Goal: Register for event/course

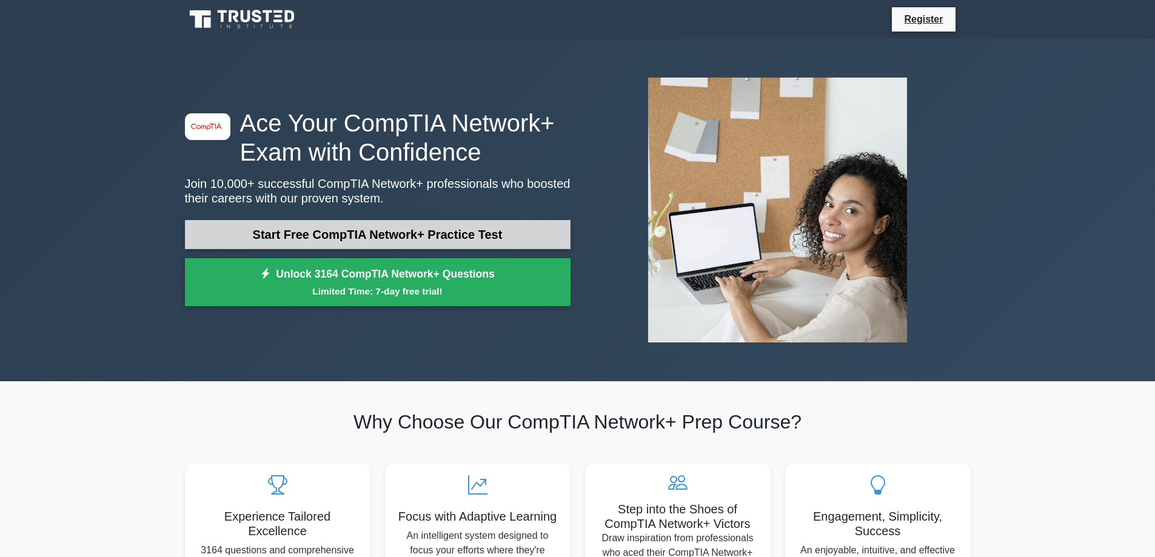
click at [351, 229] on link "Start Free CompTIA Network+ Practice Test" at bounding box center [378, 234] width 386 height 29
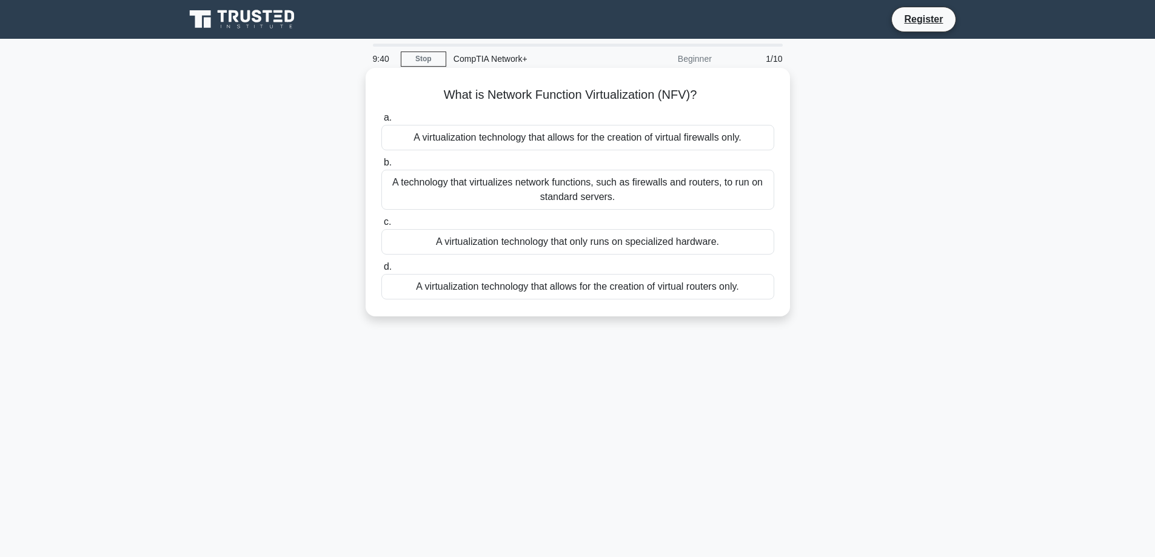
click at [669, 189] on div "A technology that virtualizes network functions, such as firewalls and routers,…" at bounding box center [577, 190] width 393 height 40
click at [381, 167] on input "b. A technology that virtualizes network functions, such as firewalls and route…" at bounding box center [381, 163] width 0 height 8
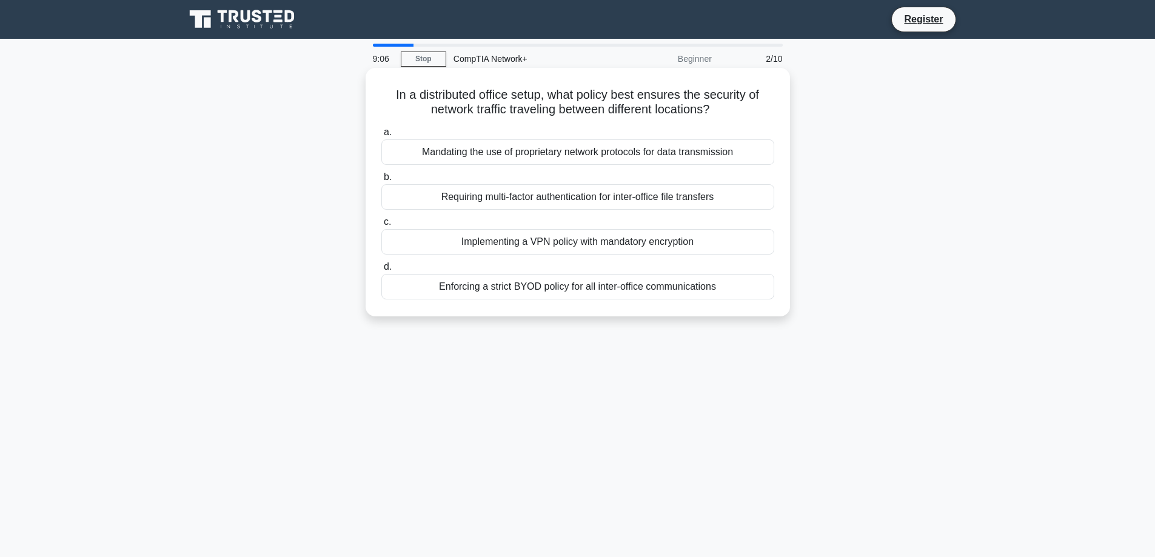
click at [658, 244] on div "Implementing a VPN policy with mandatory encryption" at bounding box center [577, 241] width 393 height 25
click at [381, 226] on input "c. Implementing a VPN policy with mandatory encryption" at bounding box center [381, 222] width 0 height 8
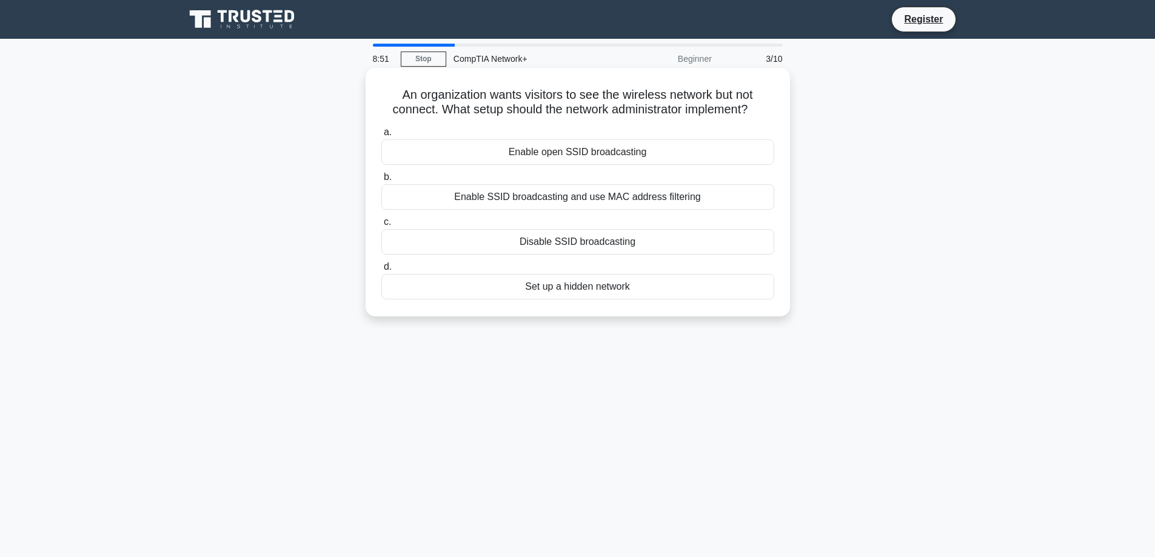
click at [698, 196] on div "Enable SSID broadcasting and use MAC address filtering" at bounding box center [577, 196] width 393 height 25
click at [381, 181] on input "b. Enable SSID broadcasting and use MAC address filtering" at bounding box center [381, 177] width 0 height 8
click at [599, 210] on div "Inside local address" at bounding box center [577, 196] width 393 height 25
click at [381, 181] on input "b. Inside local address" at bounding box center [381, 177] width 0 height 8
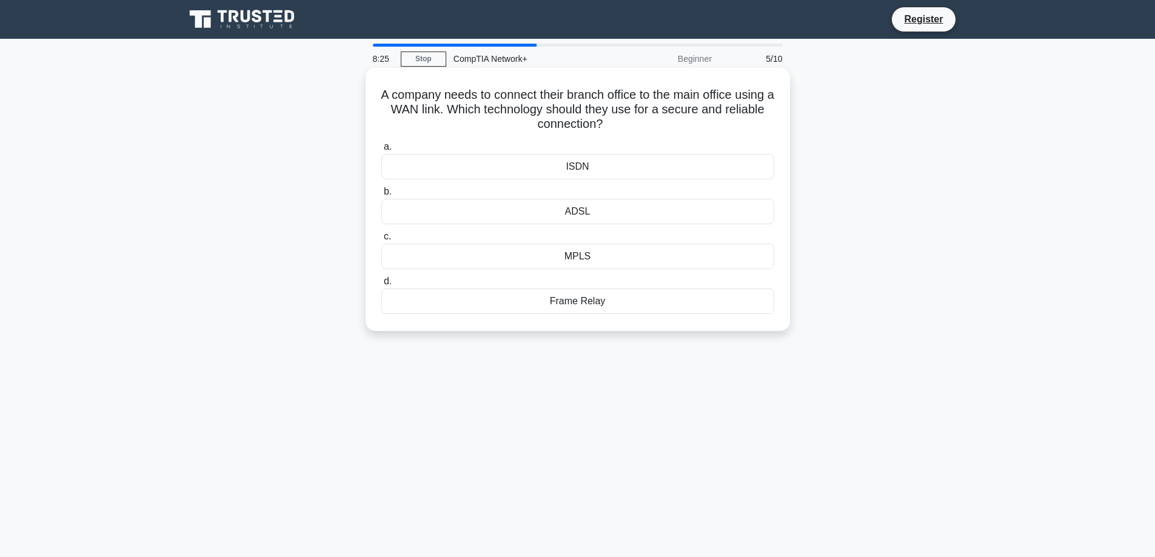
click at [598, 257] on div "MPLS" at bounding box center [577, 256] width 393 height 25
click at [381, 241] on input "c. MPLS" at bounding box center [381, 237] width 0 height 8
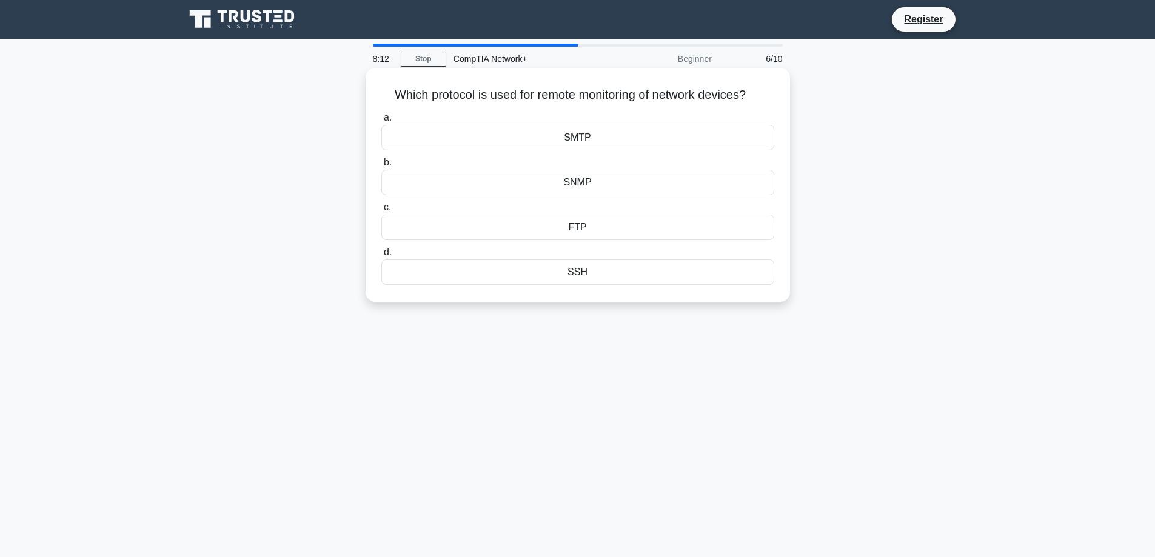
click at [599, 186] on div "SNMP" at bounding box center [577, 182] width 393 height 25
click at [381, 167] on input "b. SNMP" at bounding box center [381, 163] width 0 height 8
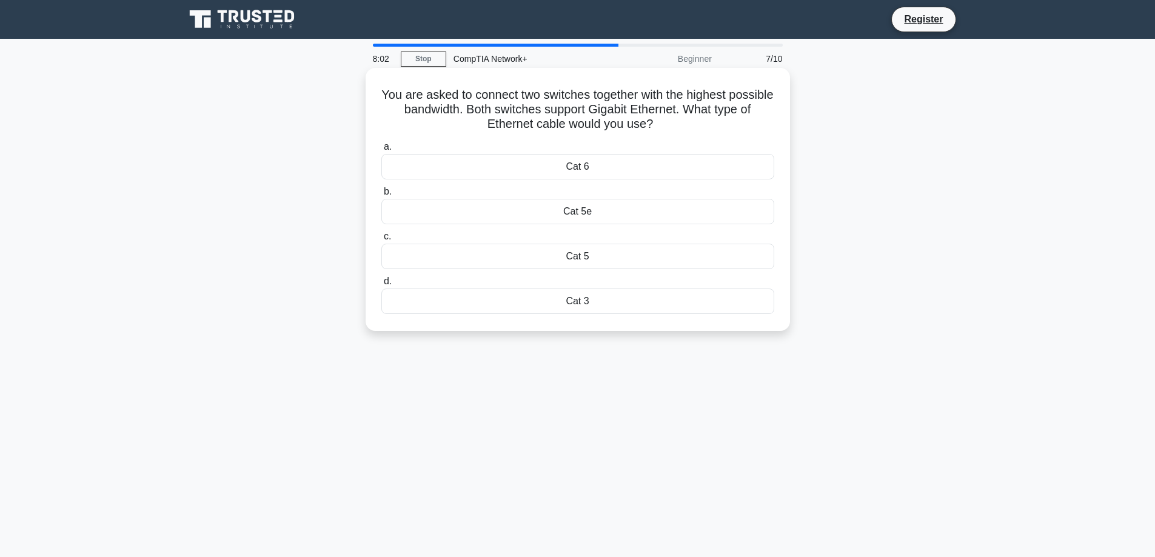
click at [612, 163] on div "Cat 6" at bounding box center [577, 166] width 393 height 25
click at [381, 151] on input "a. Cat 6" at bounding box center [381, 147] width 0 height 8
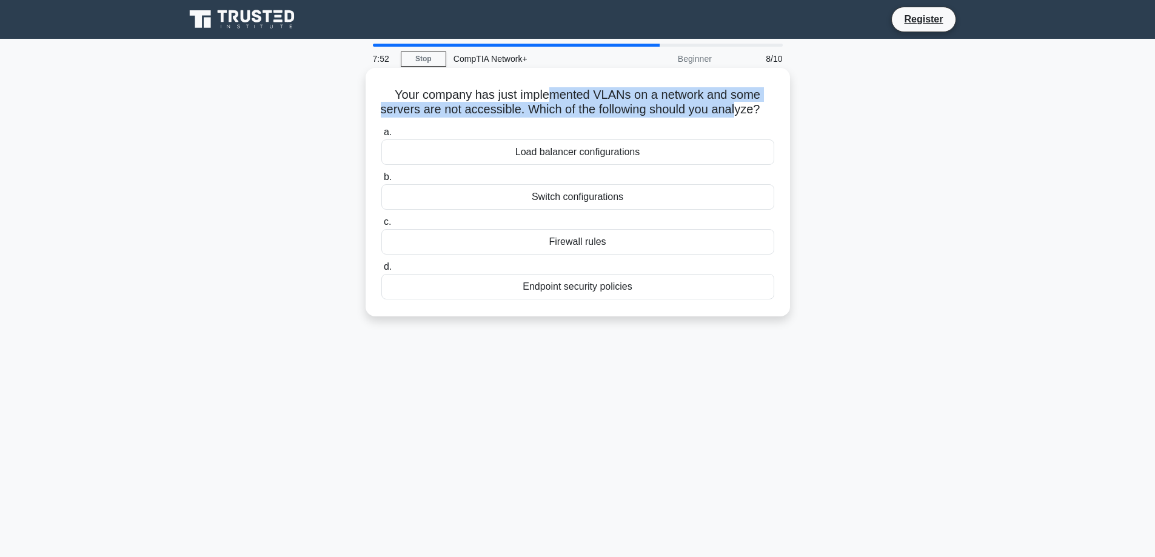
drag, startPoint x: 594, startPoint y: 99, endPoint x: 750, endPoint y: 116, distance: 156.8
click at [750, 116] on h5 "Your company has just implemented VLANs on a network and some servers are not a…" at bounding box center [577, 102] width 395 height 30
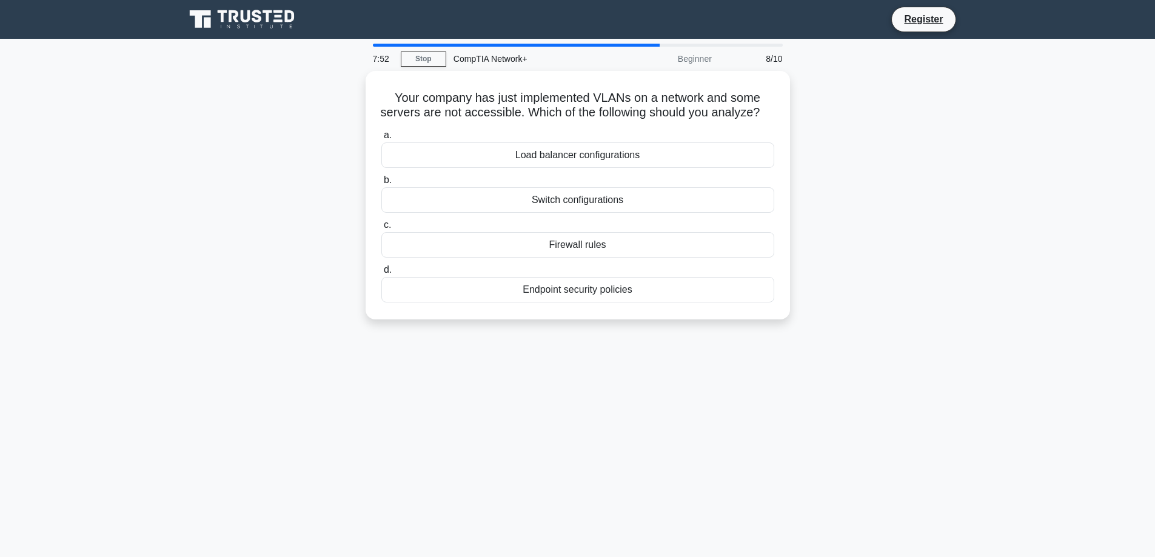
click at [953, 219] on div "Your company has just implemented VLANs on a network and some servers are not a…" at bounding box center [578, 202] width 800 height 263
click at [595, 210] on div "Switch configurations" at bounding box center [577, 196] width 393 height 25
click at [381, 181] on input "b. Switch configurations" at bounding box center [381, 177] width 0 height 8
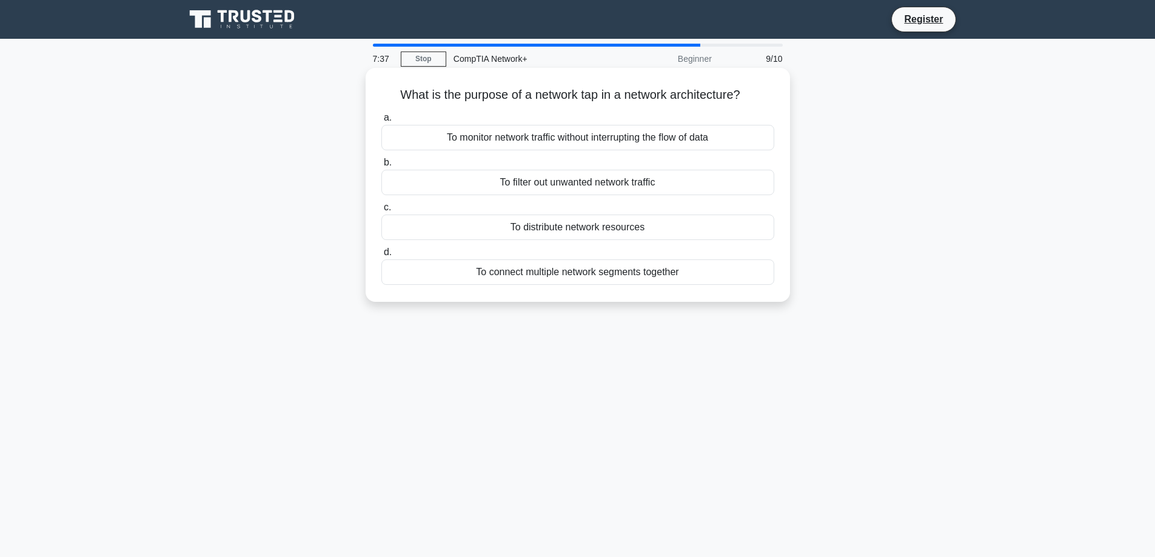
click at [561, 138] on div "To monitor network traffic without interrupting the flow of data" at bounding box center [577, 137] width 393 height 25
click at [381, 122] on input "a. To monitor network traffic without interrupting the flow of data" at bounding box center [381, 118] width 0 height 8
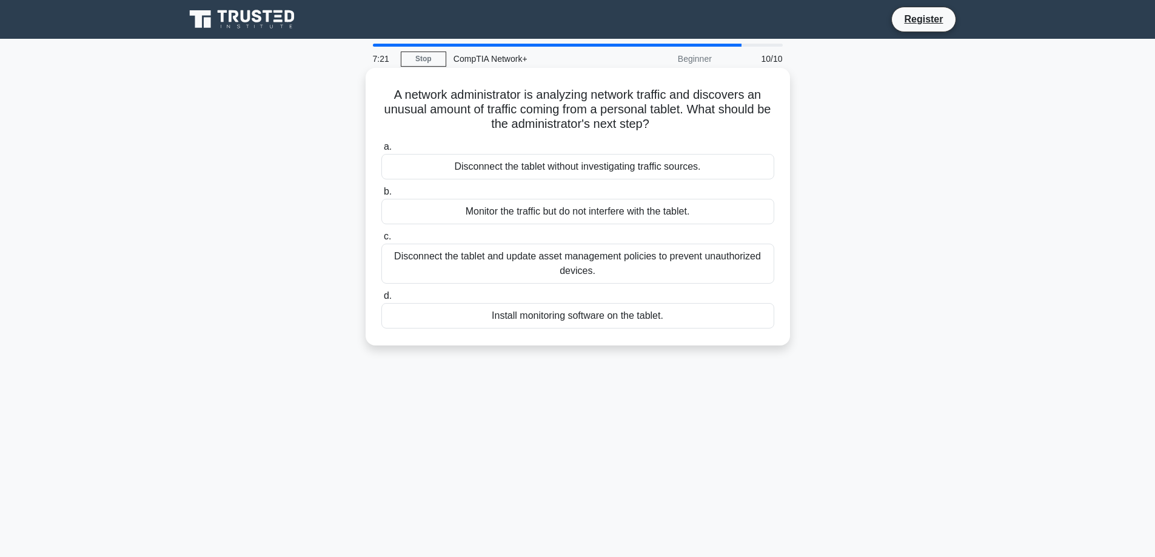
click at [506, 213] on div "Monitor the traffic but do not interfere with the tablet." at bounding box center [577, 211] width 393 height 25
click at [381, 196] on input "b. Monitor the traffic but do not interfere with the tablet." at bounding box center [381, 192] width 0 height 8
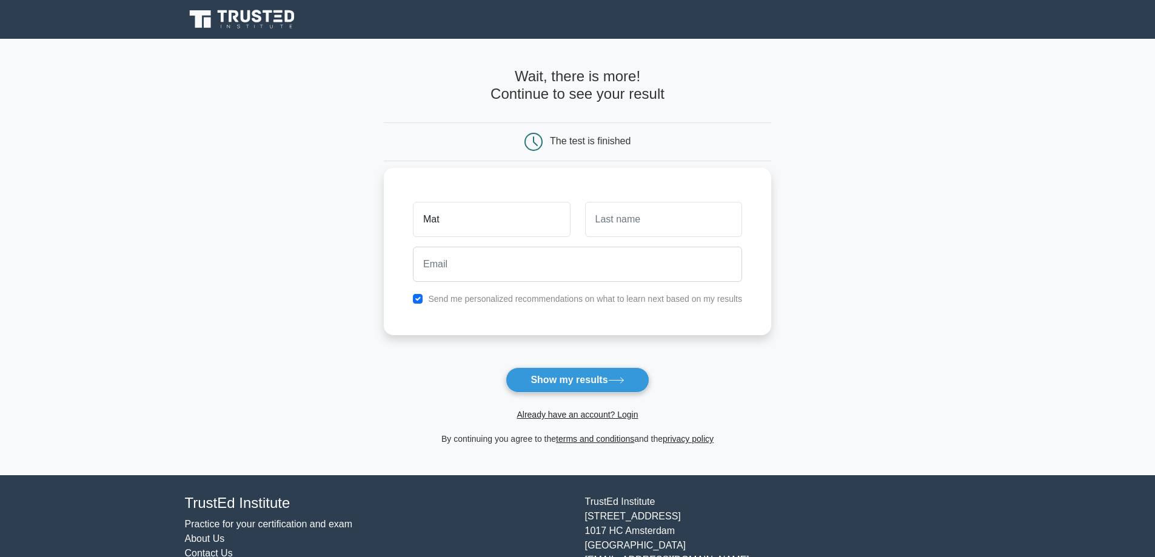
type input "MATEUS"
click at [632, 229] on input "text" at bounding box center [663, 219] width 157 height 35
type input "Castro"
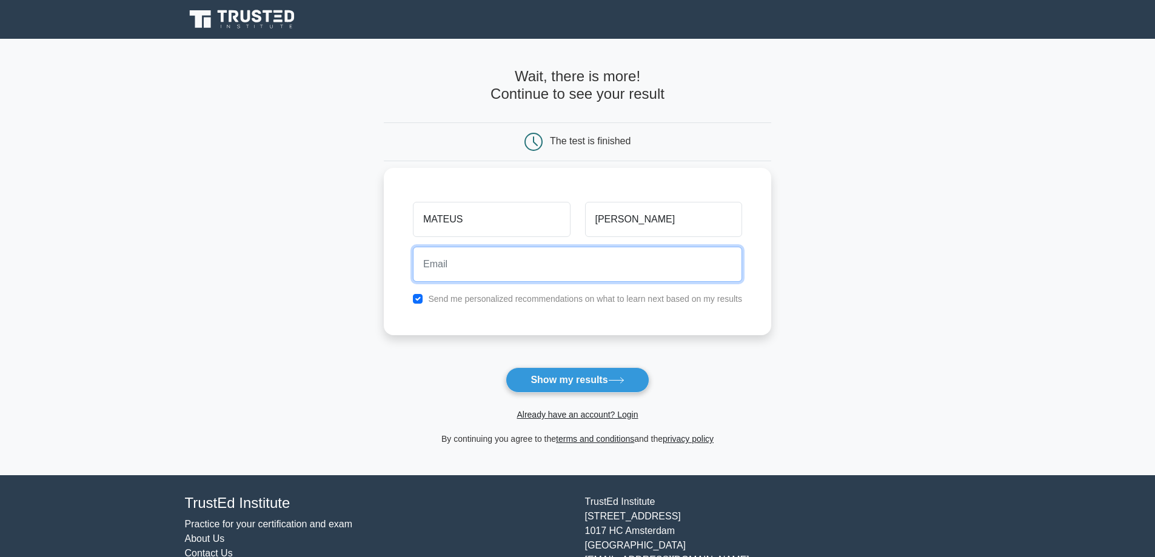
click at [497, 267] on input "email" at bounding box center [577, 264] width 329 height 35
paste input "kexoju@fxzig.com"
type input "kexoju@fxzig.com"
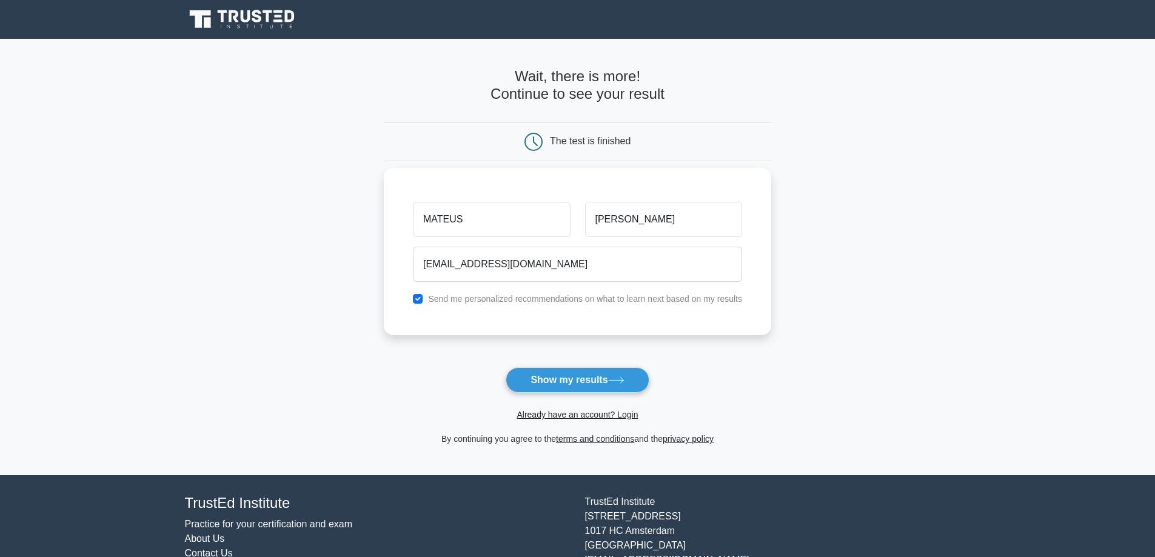
click at [434, 301] on label "Send me personalized recommendations on what to learn next based on my results" at bounding box center [585, 299] width 314 height 10
click at [440, 294] on label "Send me personalized recommendations on what to learn next based on my results" at bounding box center [585, 299] width 314 height 10
click at [423, 298] on div "Send me personalized recommendations on what to learn next based on my results" at bounding box center [578, 299] width 344 height 15
click at [417, 300] on input "checkbox" at bounding box center [418, 299] width 10 height 10
checkbox input "false"
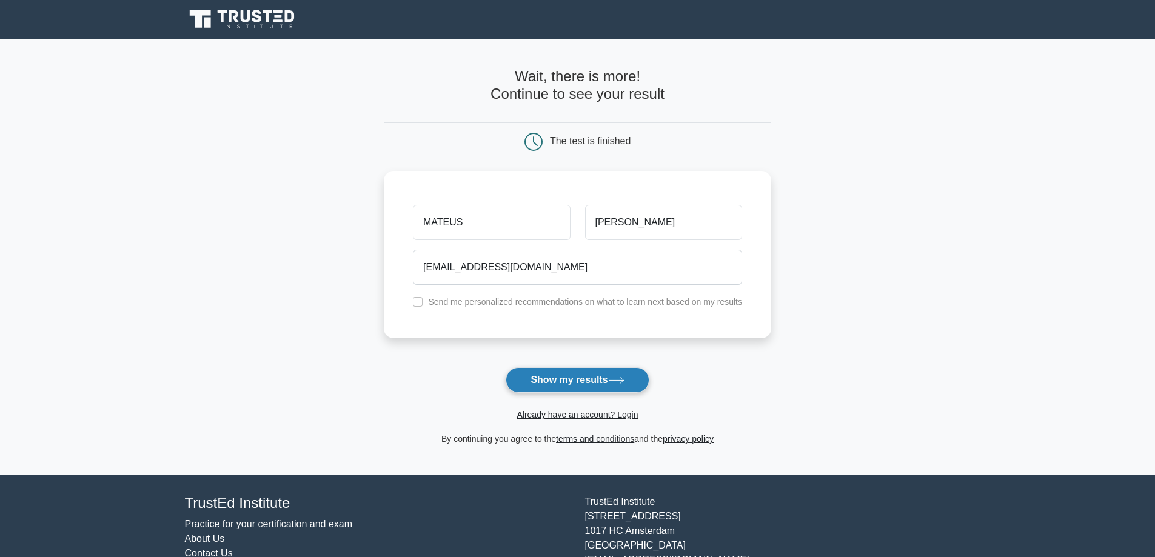
click at [617, 384] on icon at bounding box center [616, 380] width 16 height 7
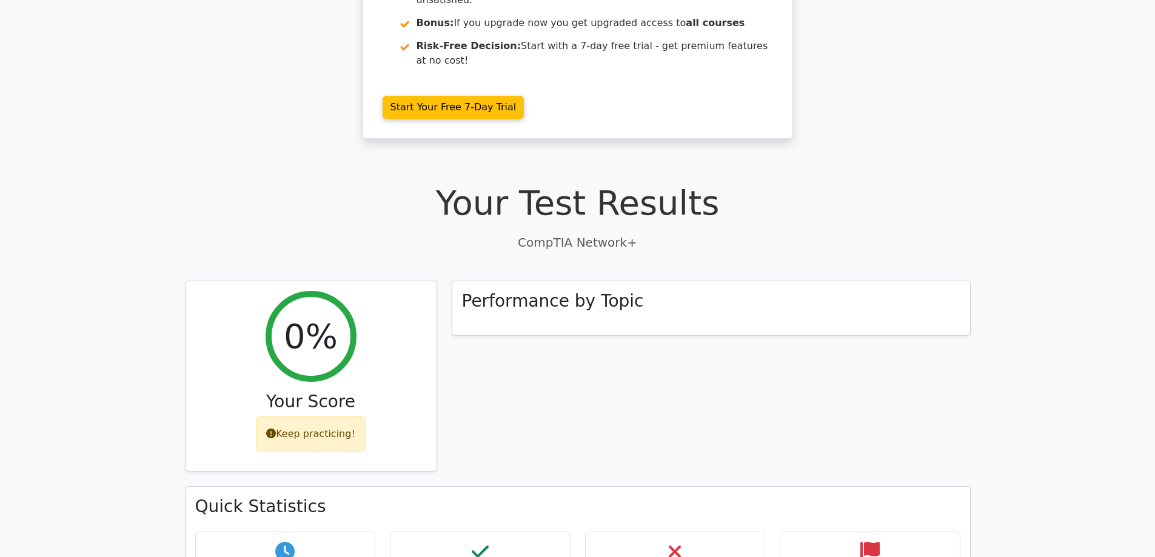
scroll to position [156, 0]
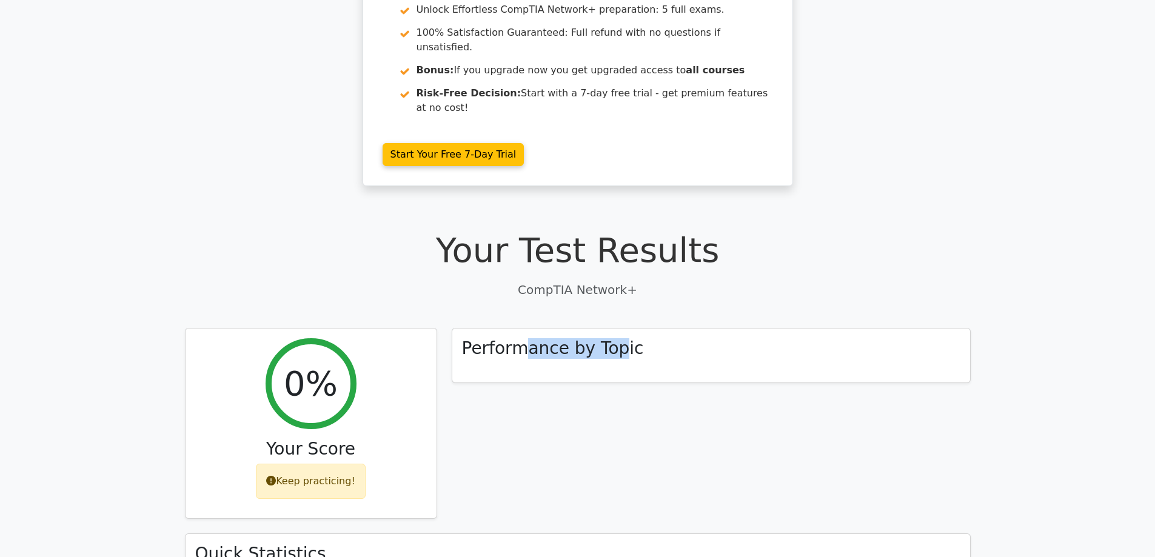
drag, startPoint x: 527, startPoint y: 317, endPoint x: 639, endPoint y: 340, distance: 114.4
click at [622, 331] on div "Performance by Topic" at bounding box center [711, 356] width 518 height 55
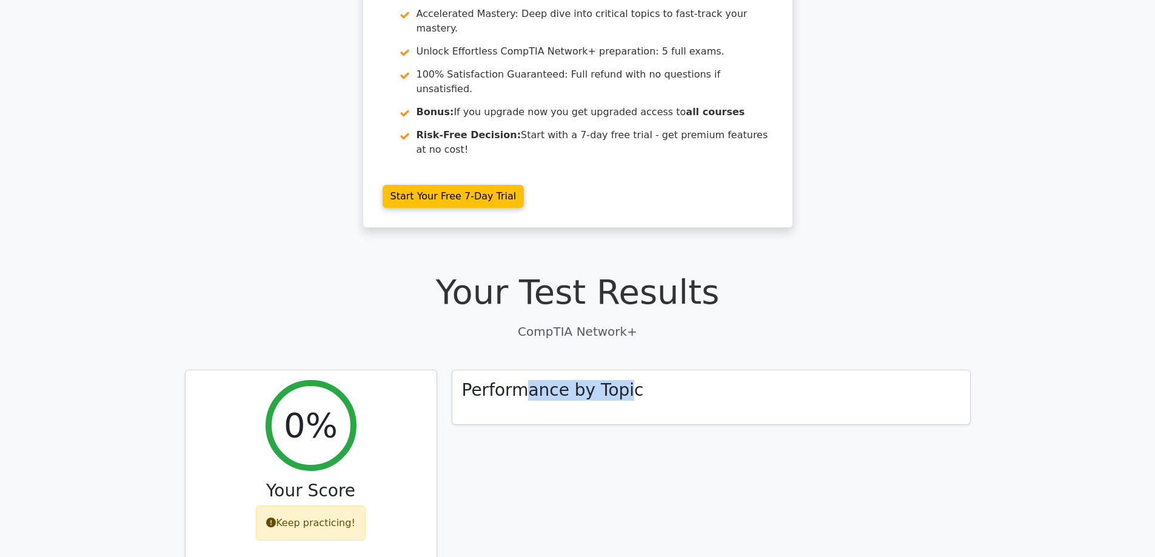
scroll to position [0, 0]
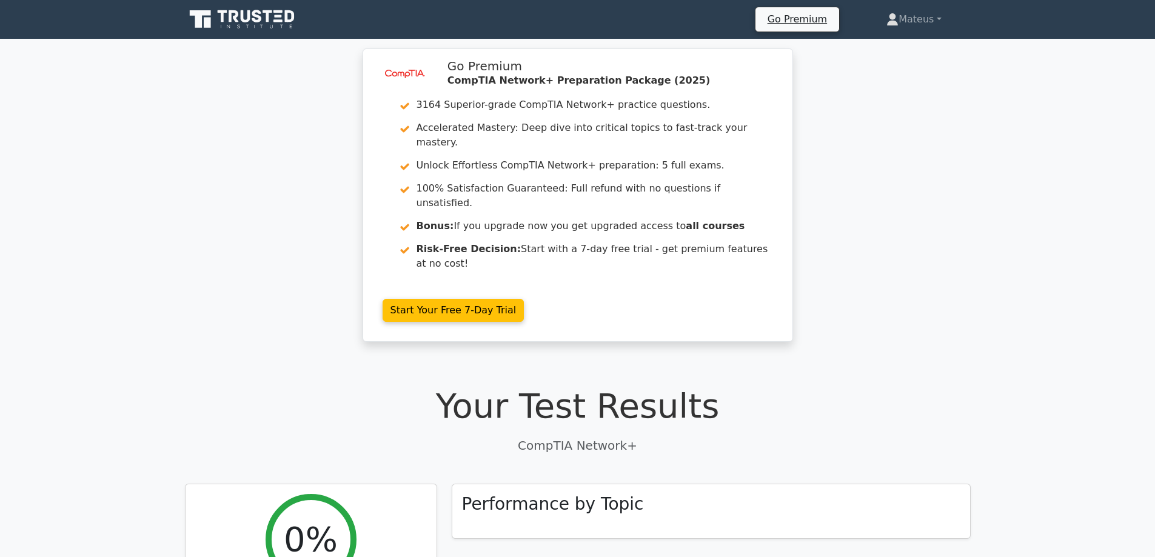
click at [880, 215] on div "image/svg+xml Go Premium CompTIA Network+ Preparation Package (2025) 3164 Super…" at bounding box center [577, 203] width 1155 height 308
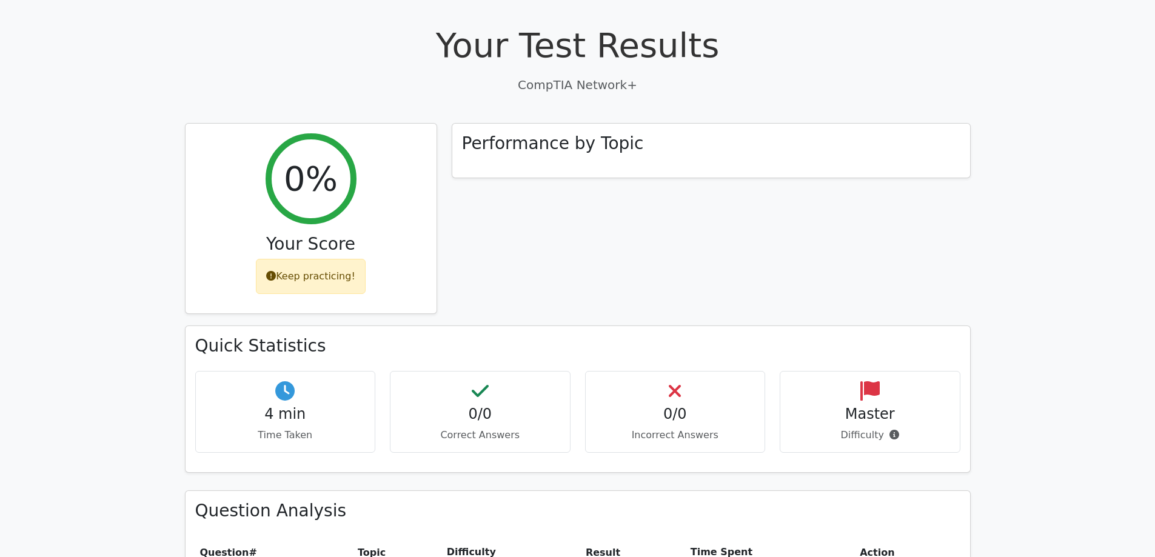
scroll to position [364, 0]
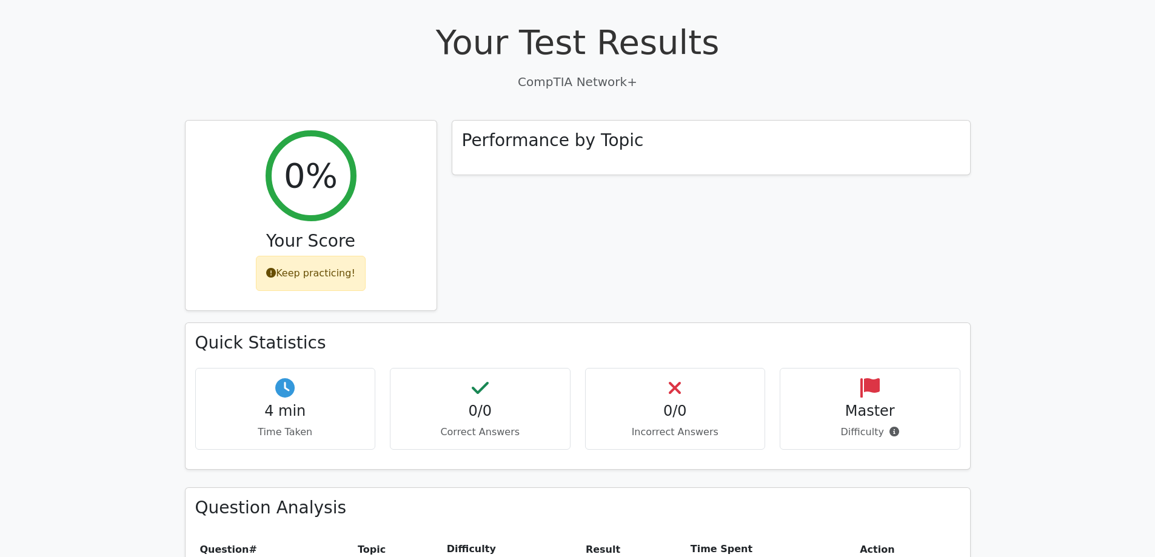
click at [695, 403] on h4 "0/0" at bounding box center [676, 412] width 160 height 18
click at [885, 425] on p "Difficulty" at bounding box center [870, 432] width 160 height 15
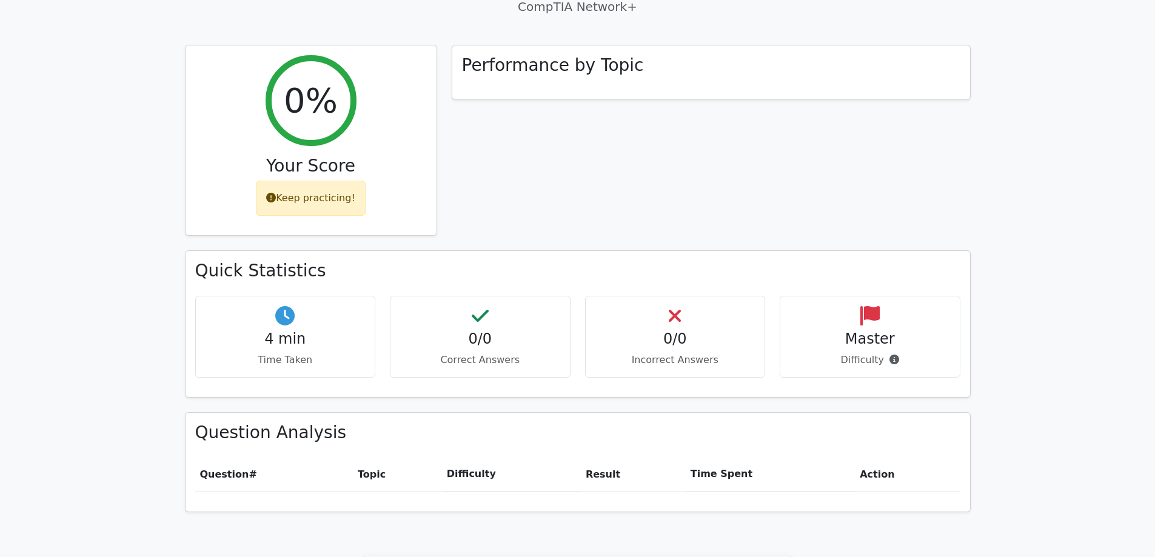
scroll to position [728, 0]
